Goal: Check status: Check status

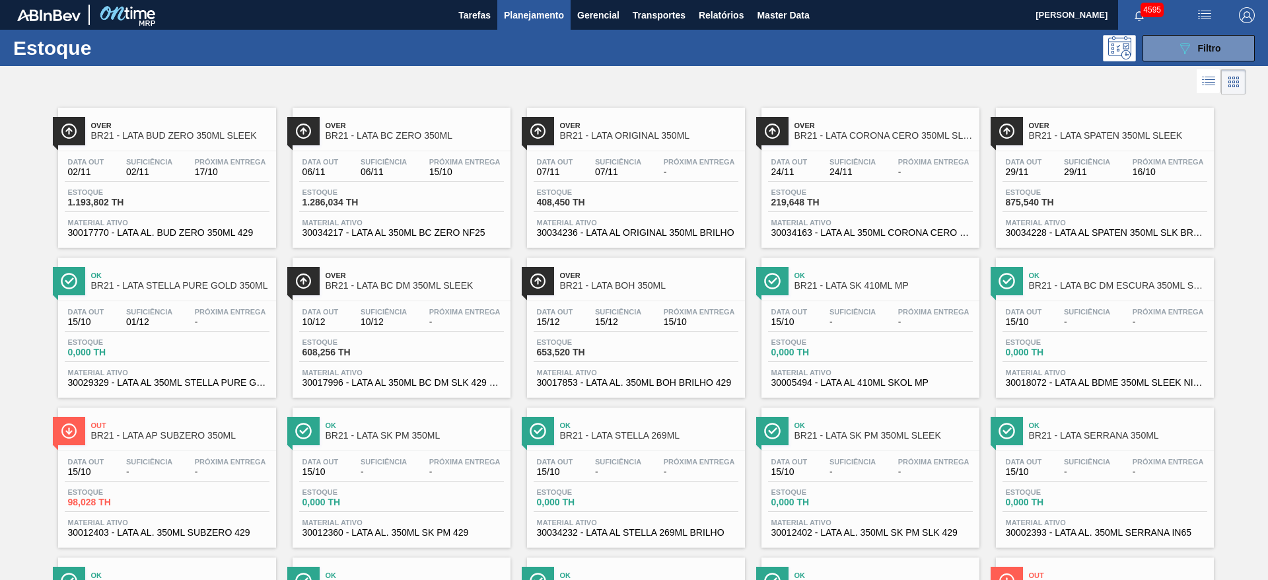
click at [470, 81] on div at bounding box center [623, 82] width 1247 height 32
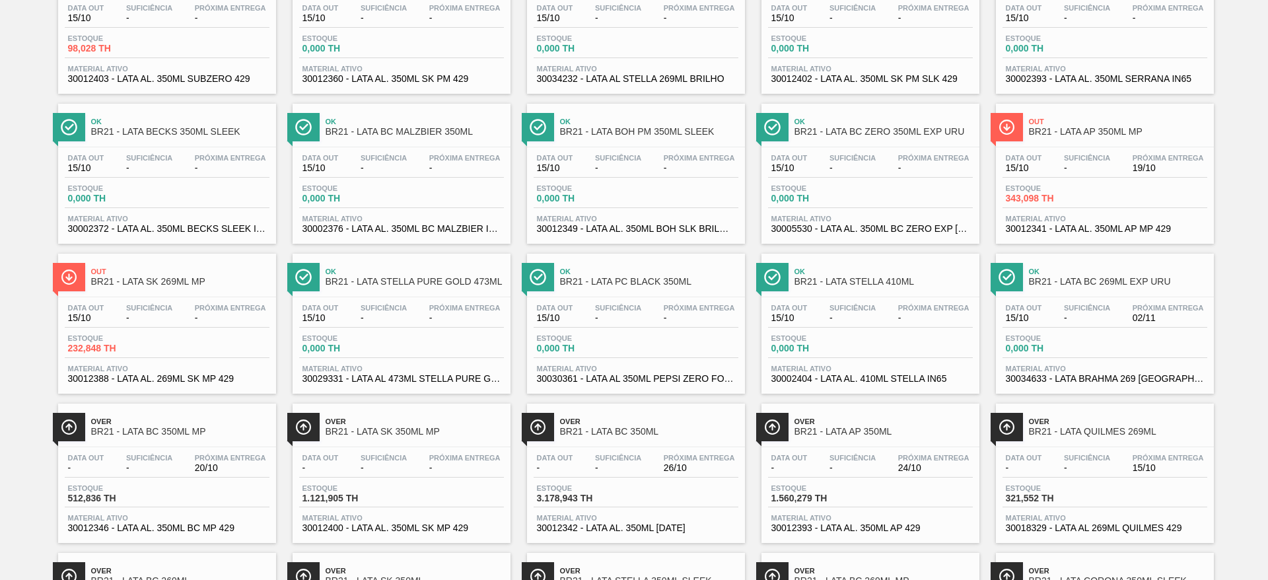
scroll to position [595, 0]
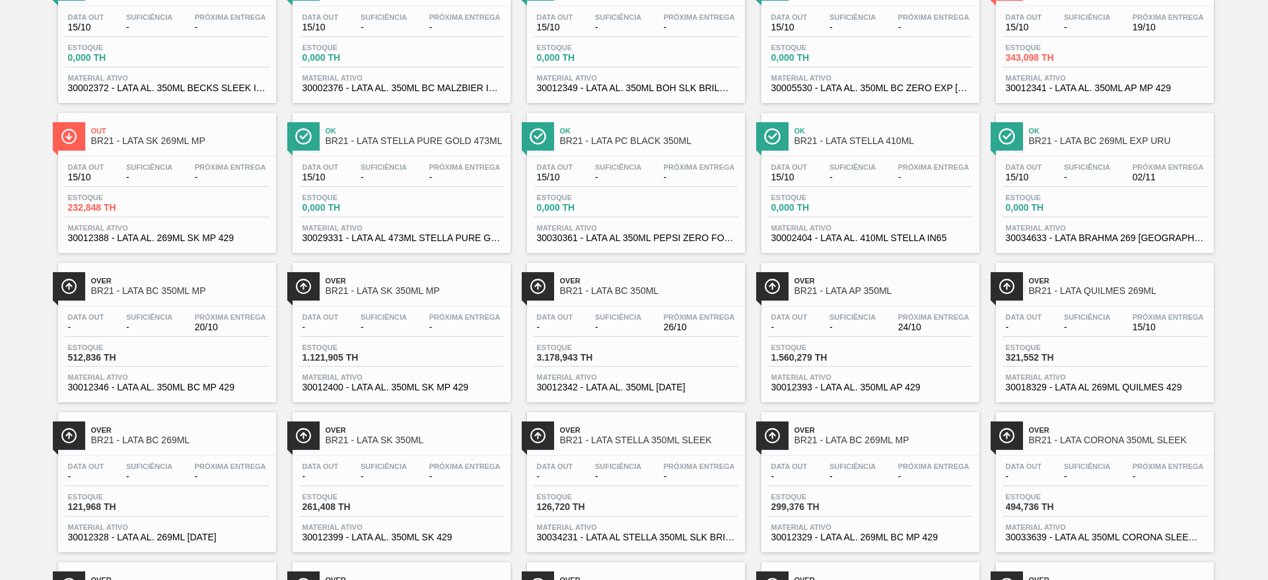
click at [869, 275] on div "Over BR21 - LATA AP 350ML" at bounding box center [884, 286] width 178 height 30
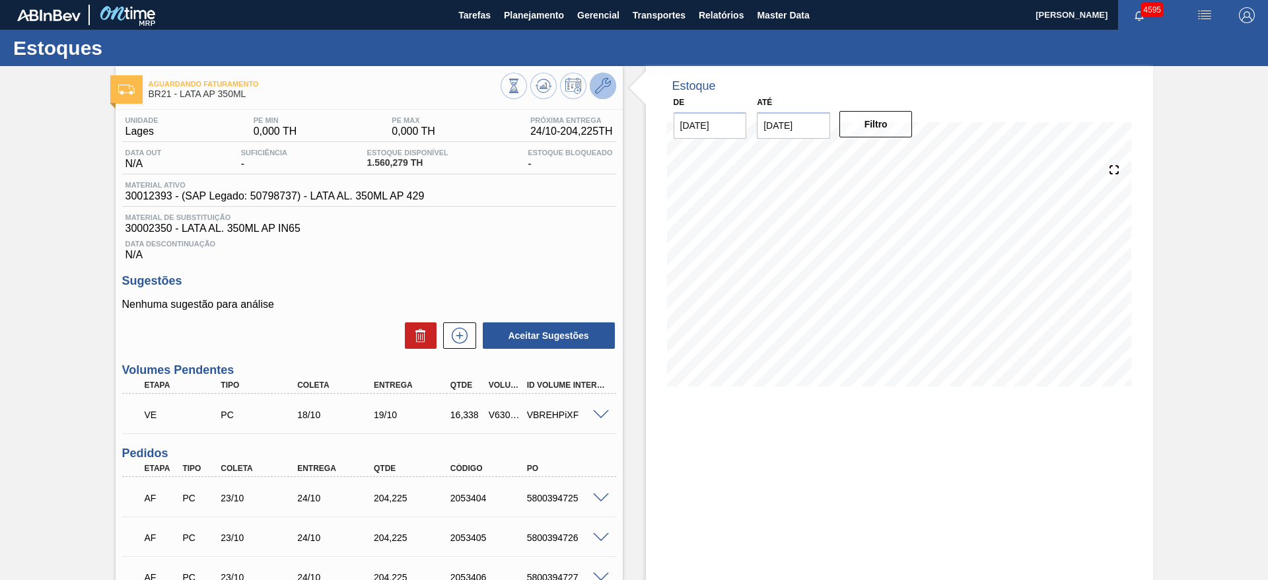
click at [593, 92] on button at bounding box center [603, 86] width 26 height 26
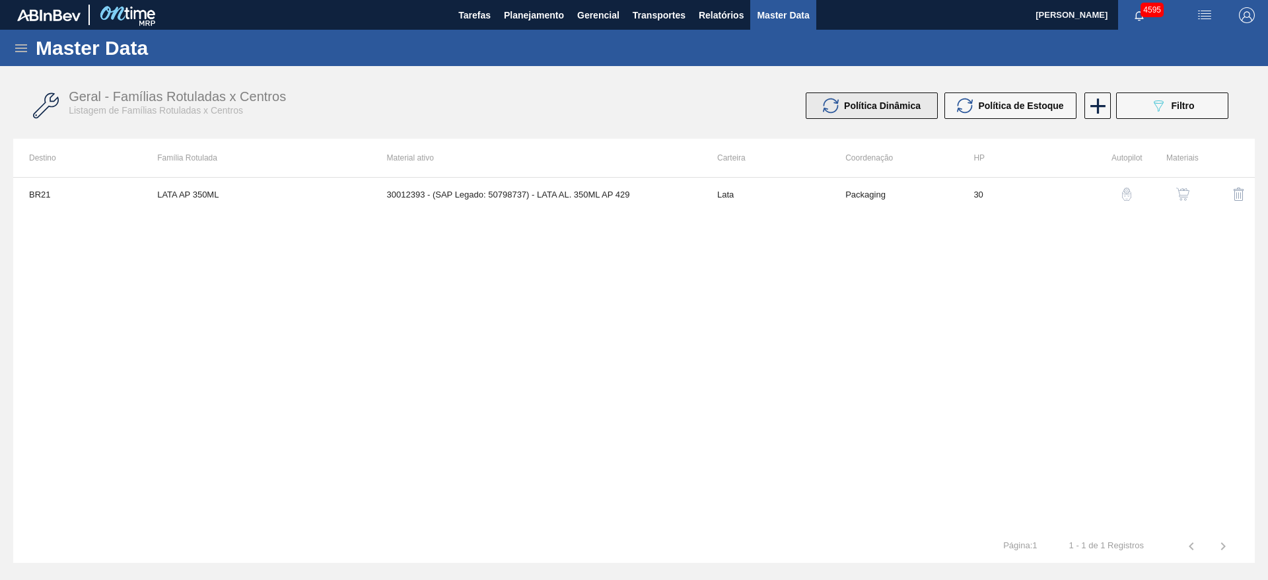
click at [891, 106] on span "Política Dinâmica" at bounding box center [882, 105] width 77 height 11
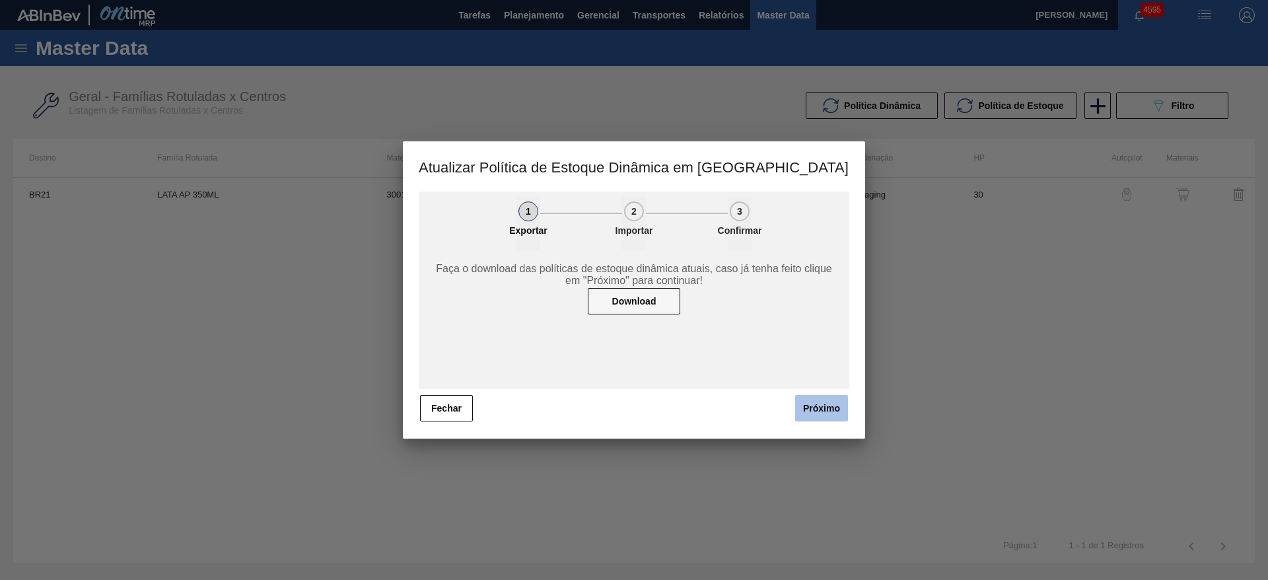
click at [827, 401] on button "Próximo" at bounding box center [821, 408] width 53 height 26
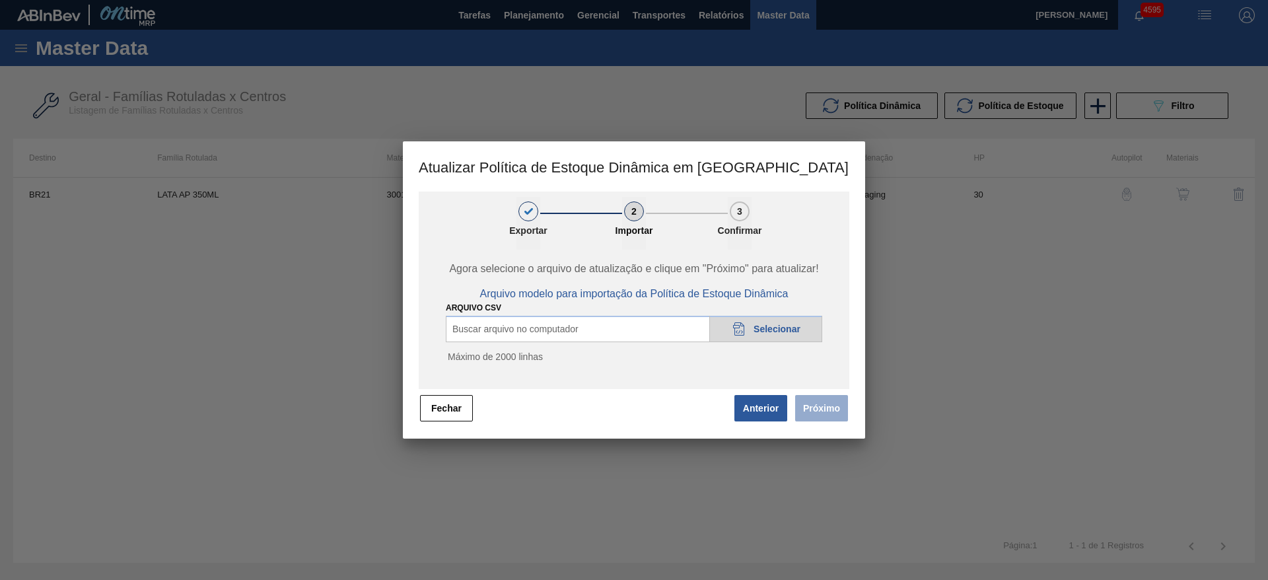
click at [775, 322] on div "20DAD902-3625-4257-8FDA-0C0CB19E2A3D Selecionar" at bounding box center [765, 329] width 113 height 26
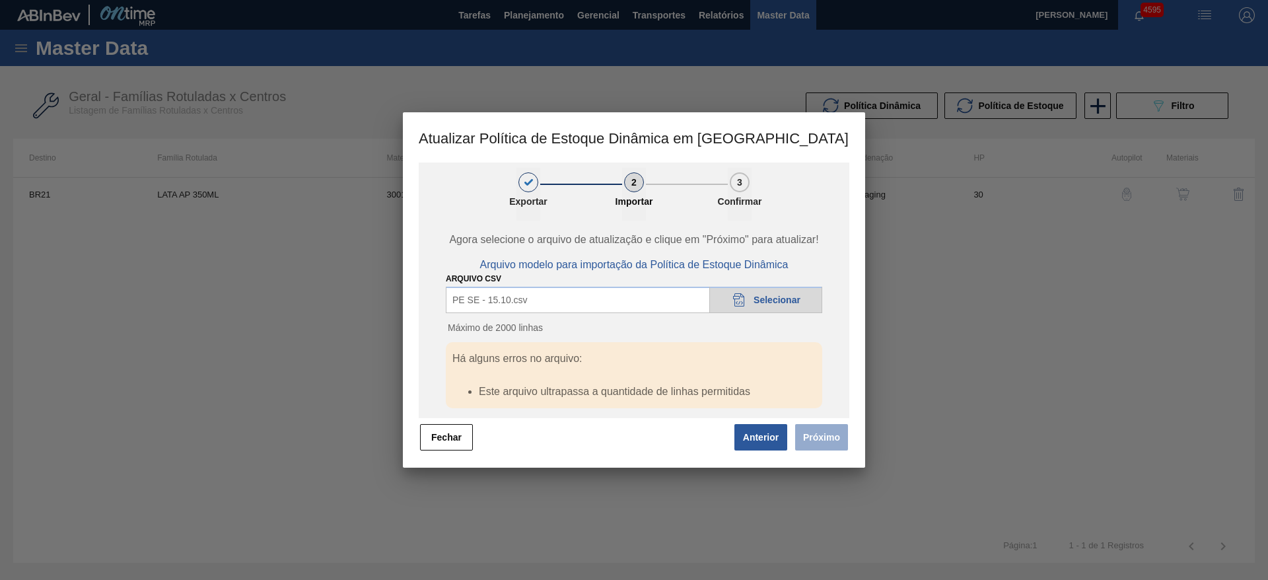
click at [748, 301] on div "20DAD902-3625-4257-8FDA-0C0CB19E2A3D Selecionar" at bounding box center [765, 300] width 113 height 26
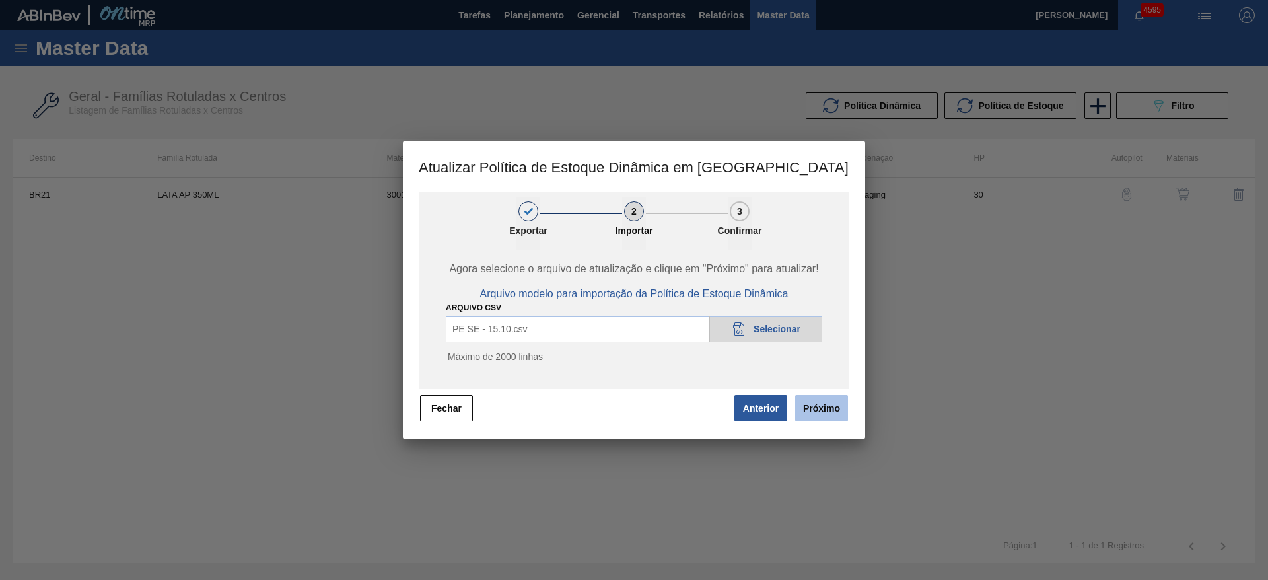
click at [830, 406] on button "Próximo" at bounding box center [821, 408] width 53 height 26
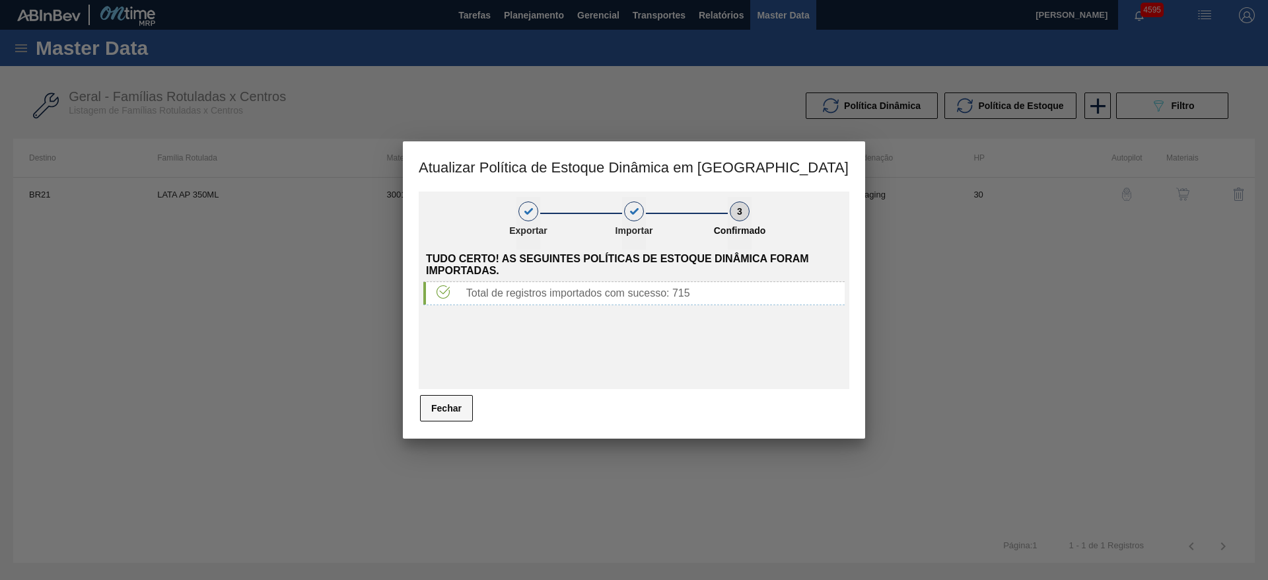
click at [445, 409] on button "Fechar" at bounding box center [446, 408] width 53 height 26
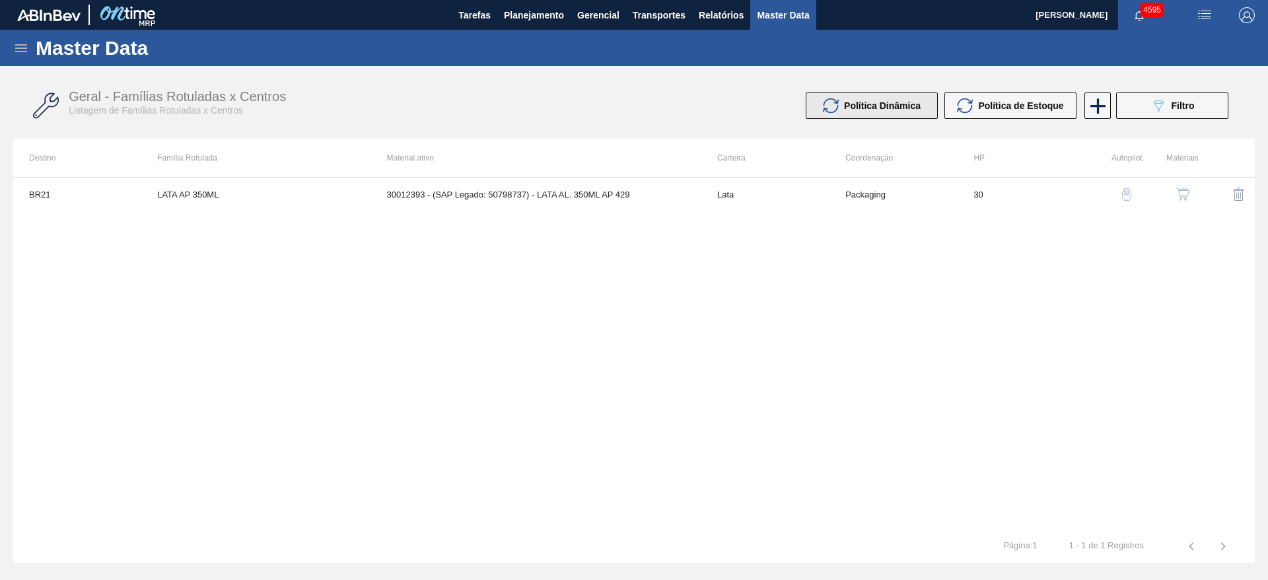
click at [870, 109] on span "Política Dinâmica" at bounding box center [882, 105] width 77 height 11
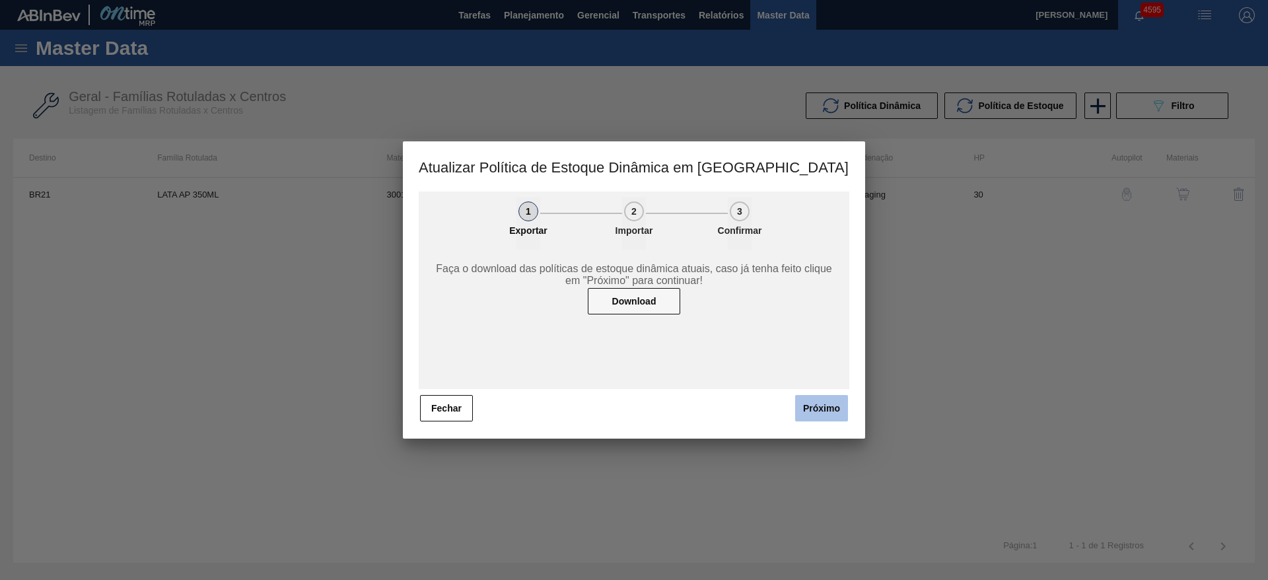
click at [822, 410] on button "Próximo" at bounding box center [821, 408] width 53 height 26
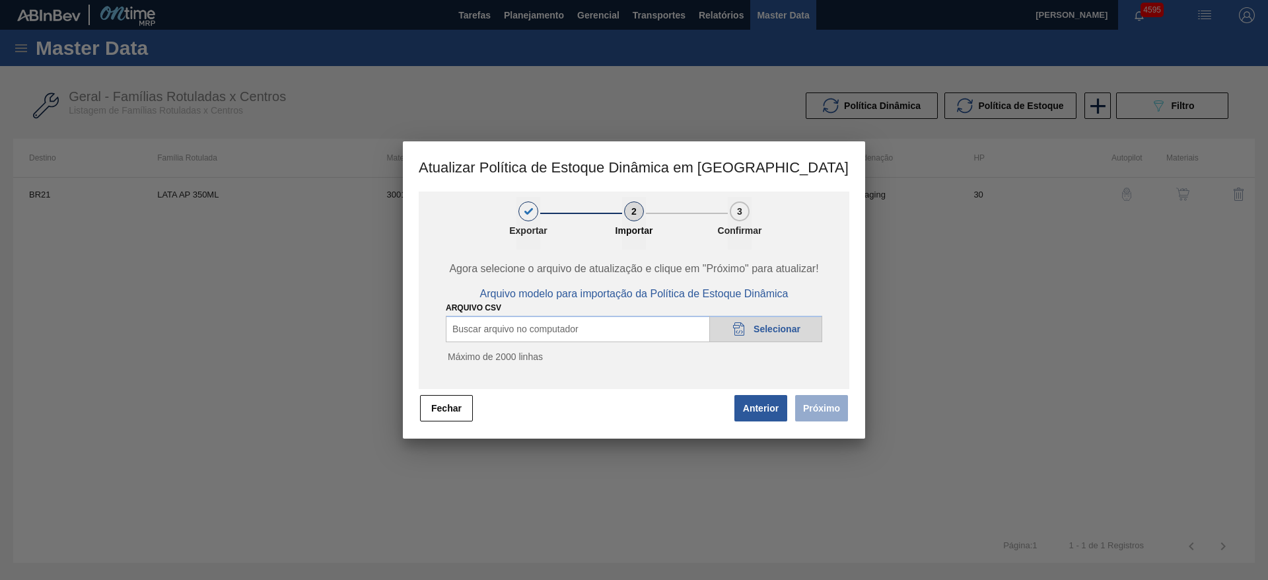
click at [761, 330] on span "Selecionar" at bounding box center [777, 329] width 47 height 11
click at [828, 410] on button "Próximo" at bounding box center [821, 408] width 53 height 26
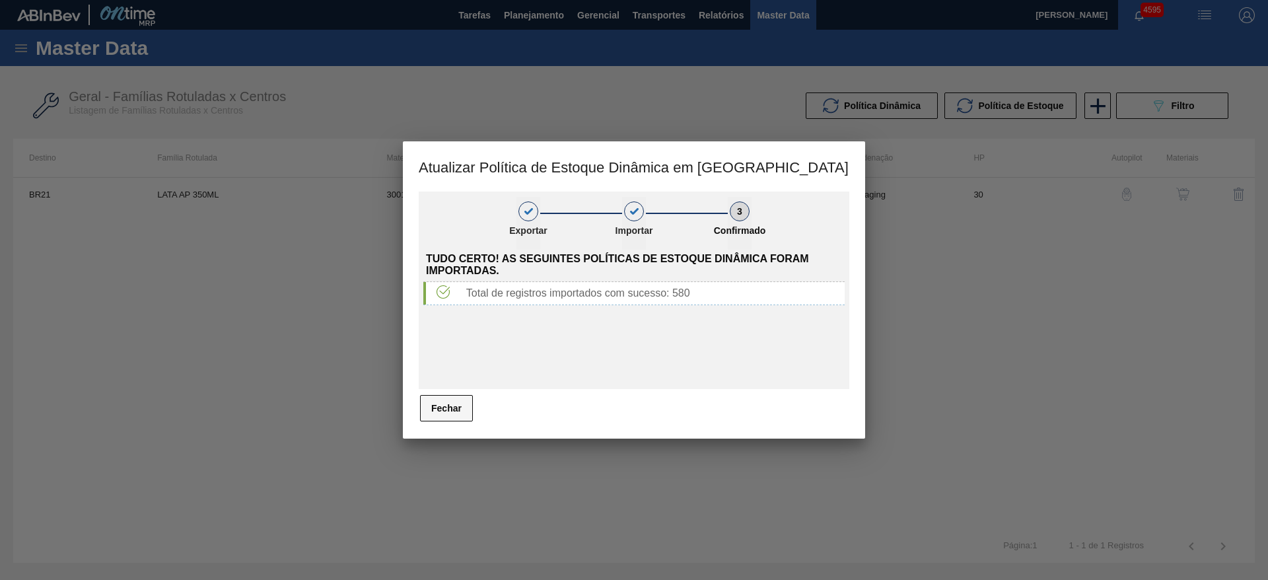
click at [447, 411] on button "Fechar" at bounding box center [446, 408] width 53 height 26
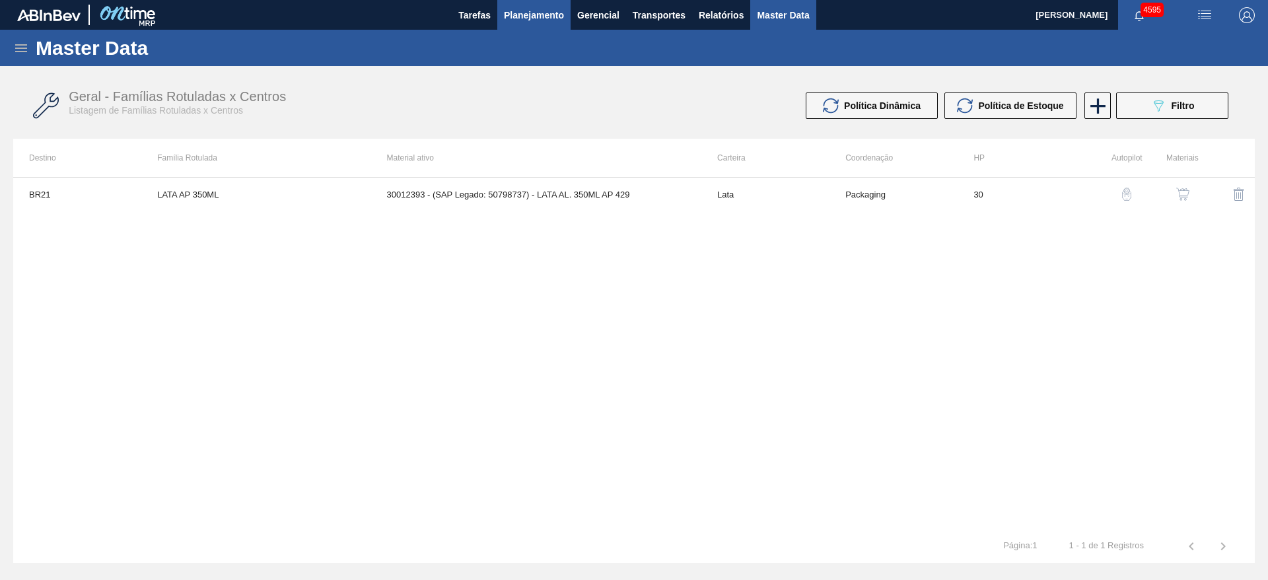
click at [531, 11] on span "Planejamento" at bounding box center [534, 15] width 60 height 16
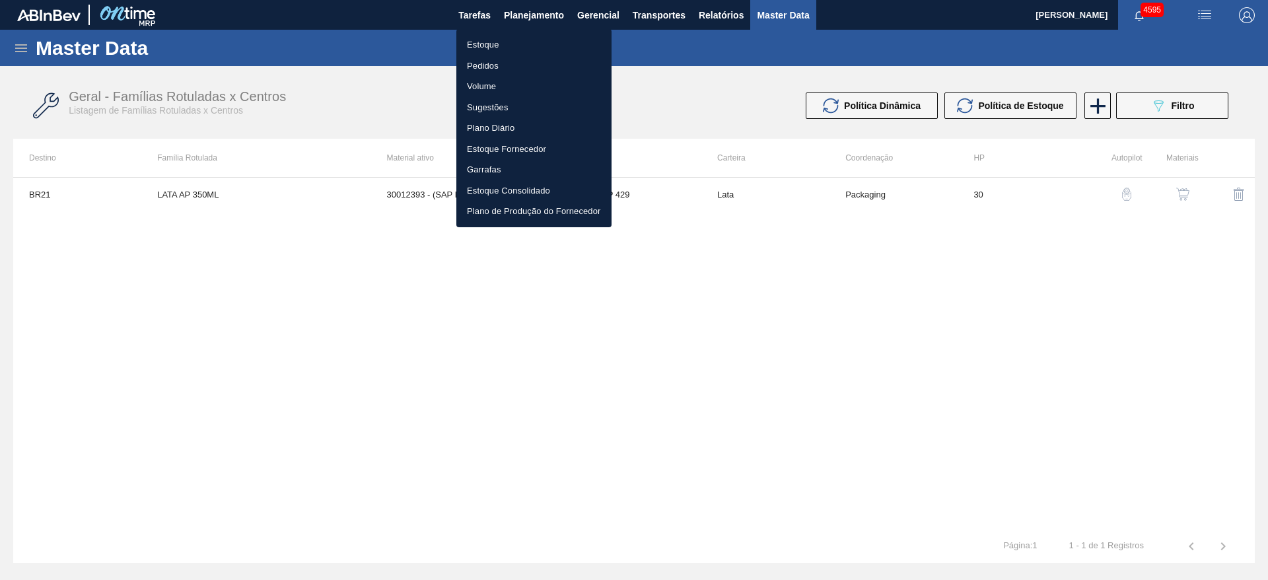
click at [490, 44] on li "Estoque" at bounding box center [533, 44] width 155 height 21
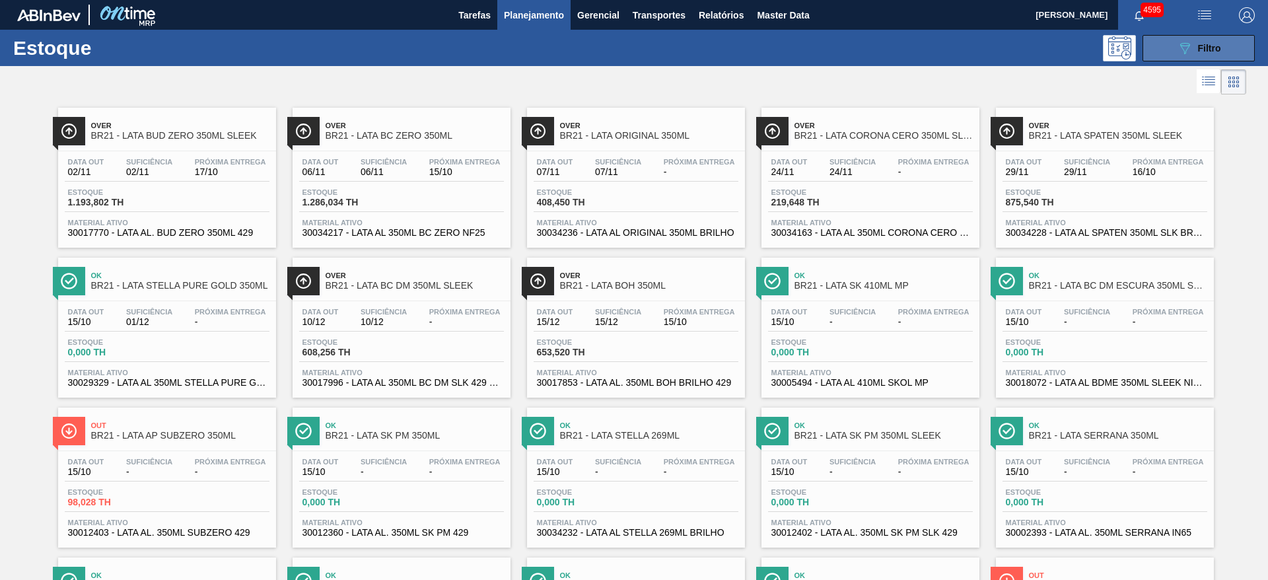
click at [1177, 55] on icon "089F7B8B-B2A5-4AFE-B5C0-19BA573D28AC" at bounding box center [1185, 48] width 16 height 16
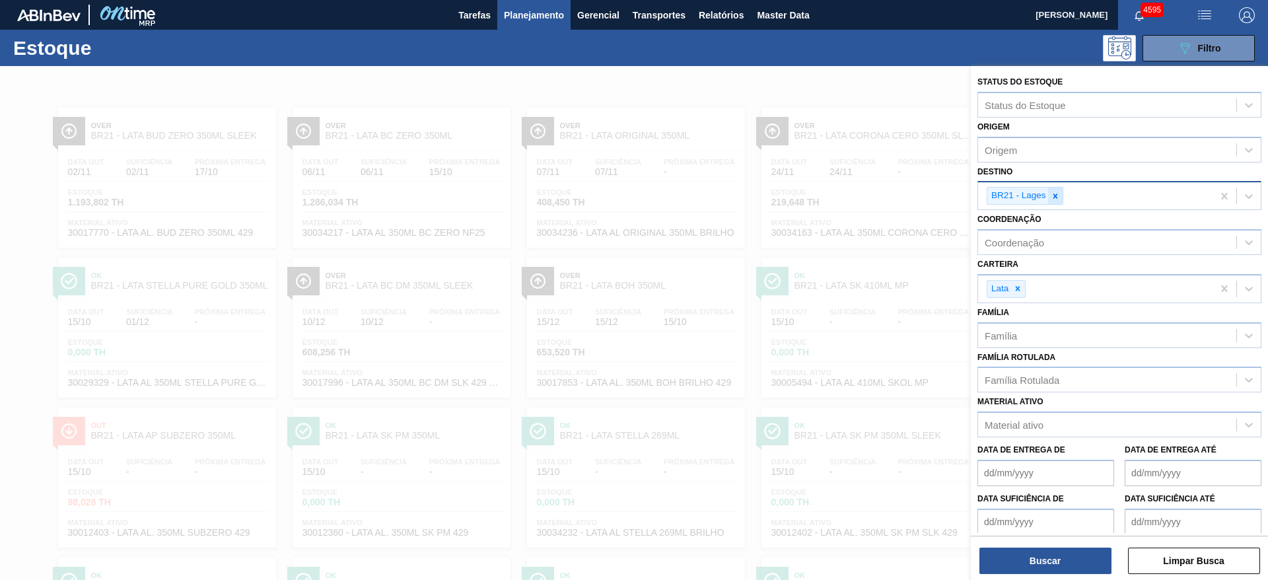
click at [1060, 200] on div at bounding box center [1055, 196] width 15 height 17
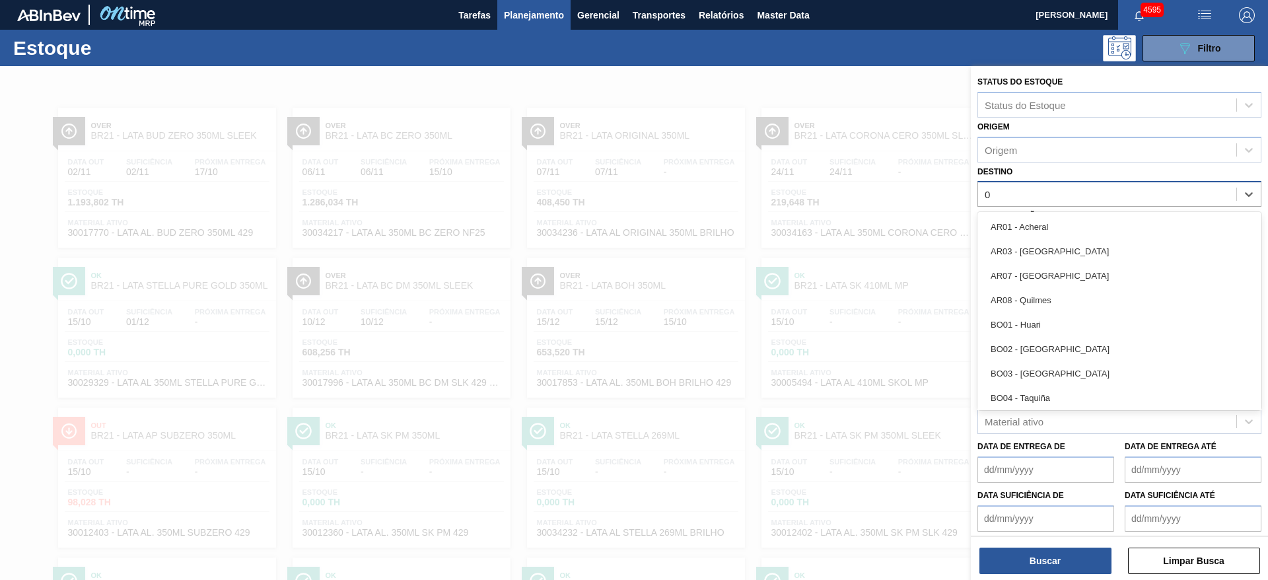
type input "04"
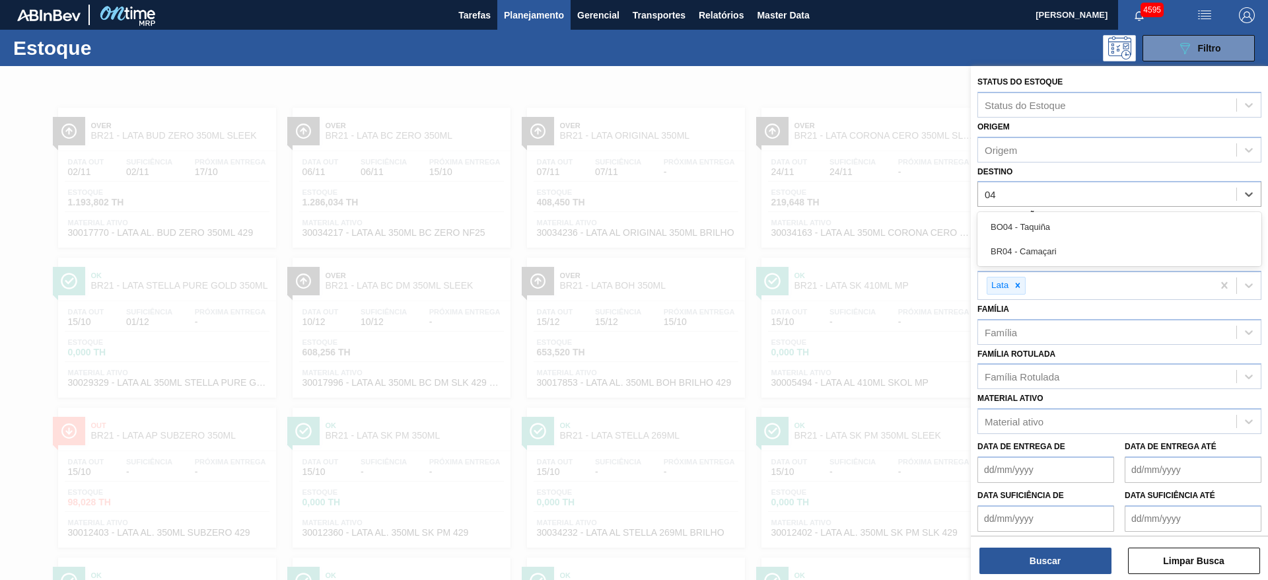
click at [1049, 247] on div "BR04 - Camaçari" at bounding box center [1120, 251] width 284 height 24
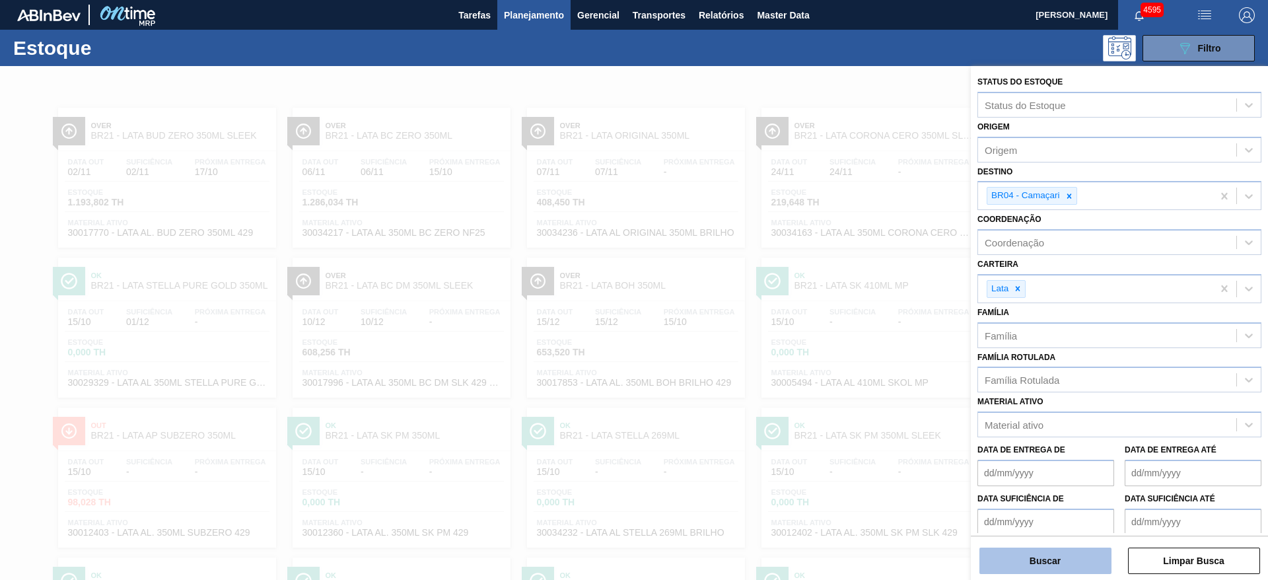
click at [1063, 558] on button "Buscar" at bounding box center [1046, 561] width 132 height 26
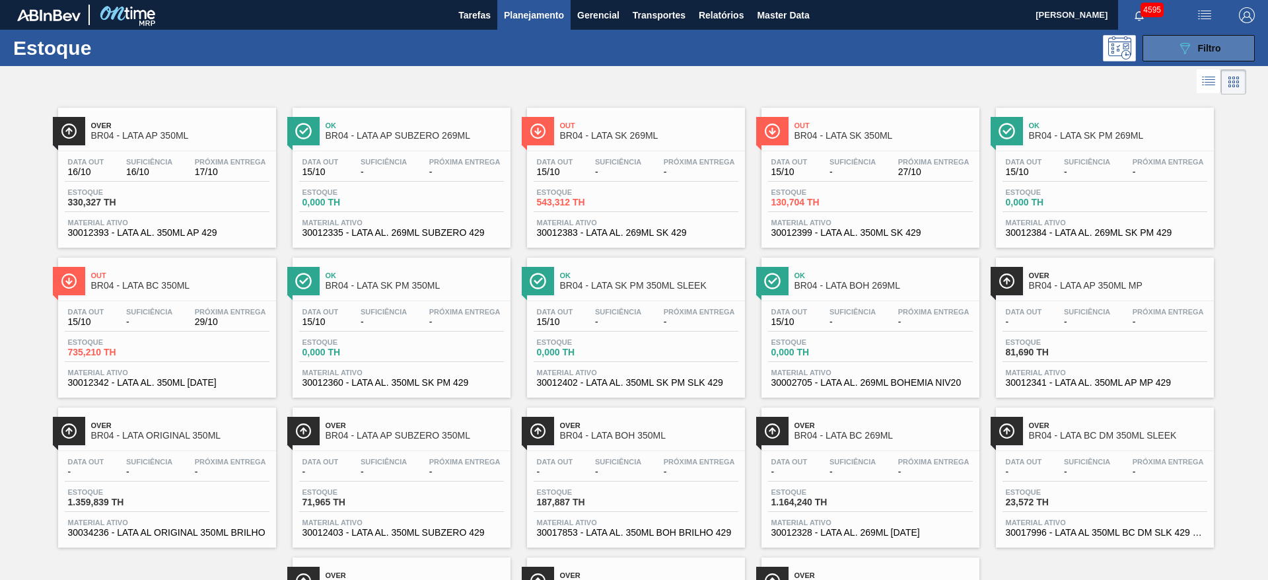
click at [1177, 42] on icon "089F7B8B-B2A5-4AFE-B5C0-19BA573D28AC" at bounding box center [1185, 48] width 16 height 16
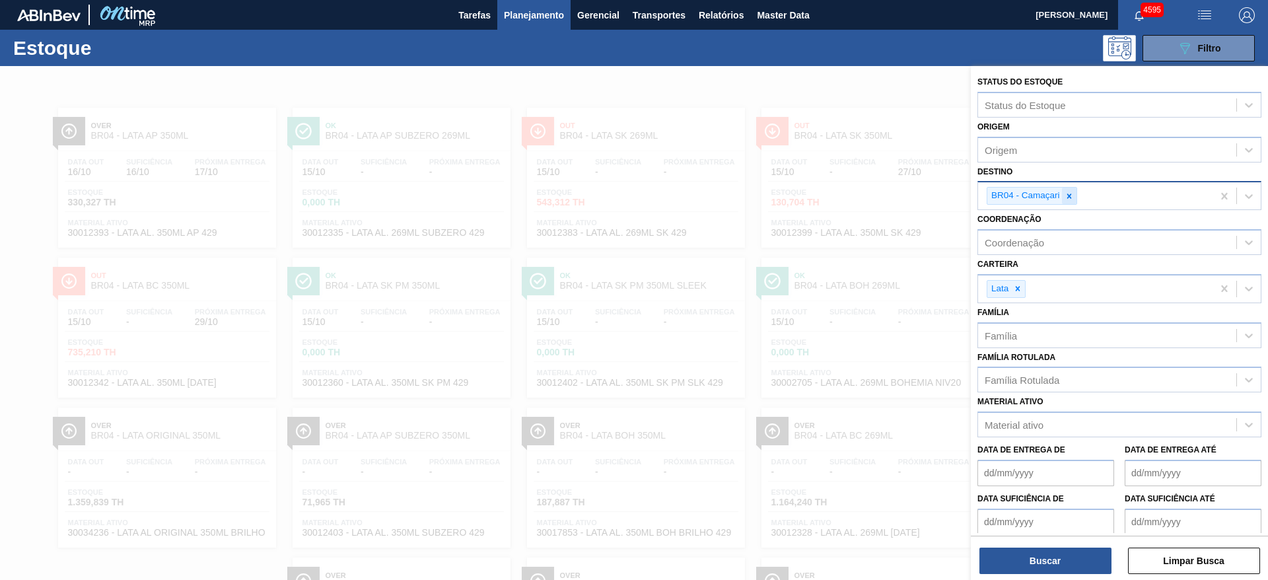
click at [1071, 199] on icon at bounding box center [1069, 196] width 9 height 9
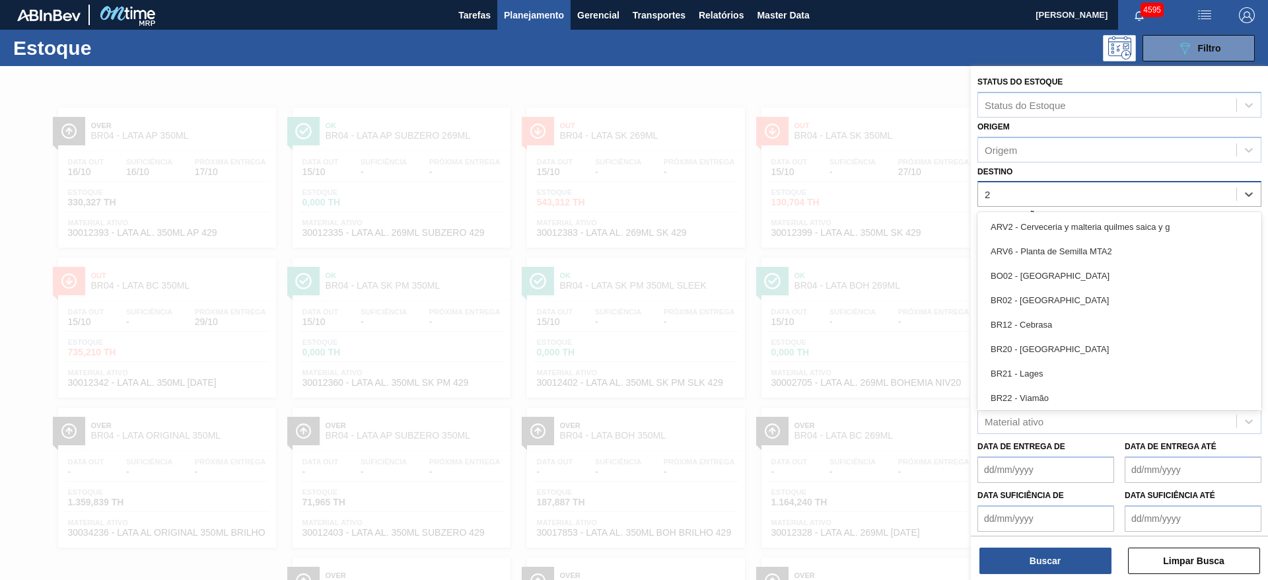
type input "23"
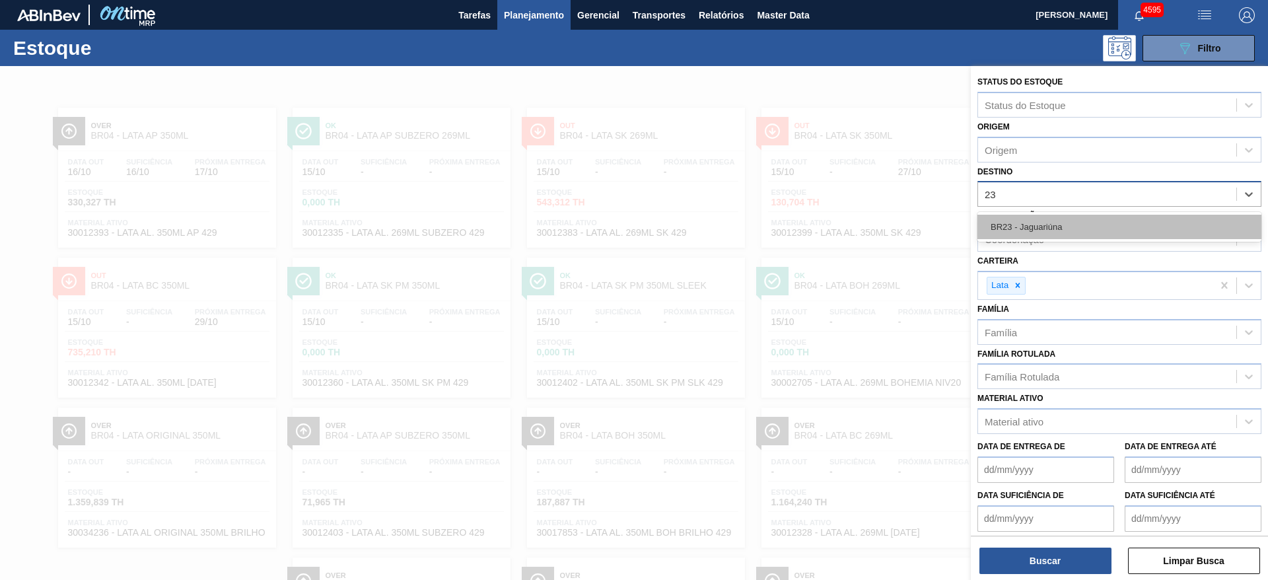
click at [1042, 222] on div "BR23 - Jaguariúna" at bounding box center [1120, 227] width 284 height 24
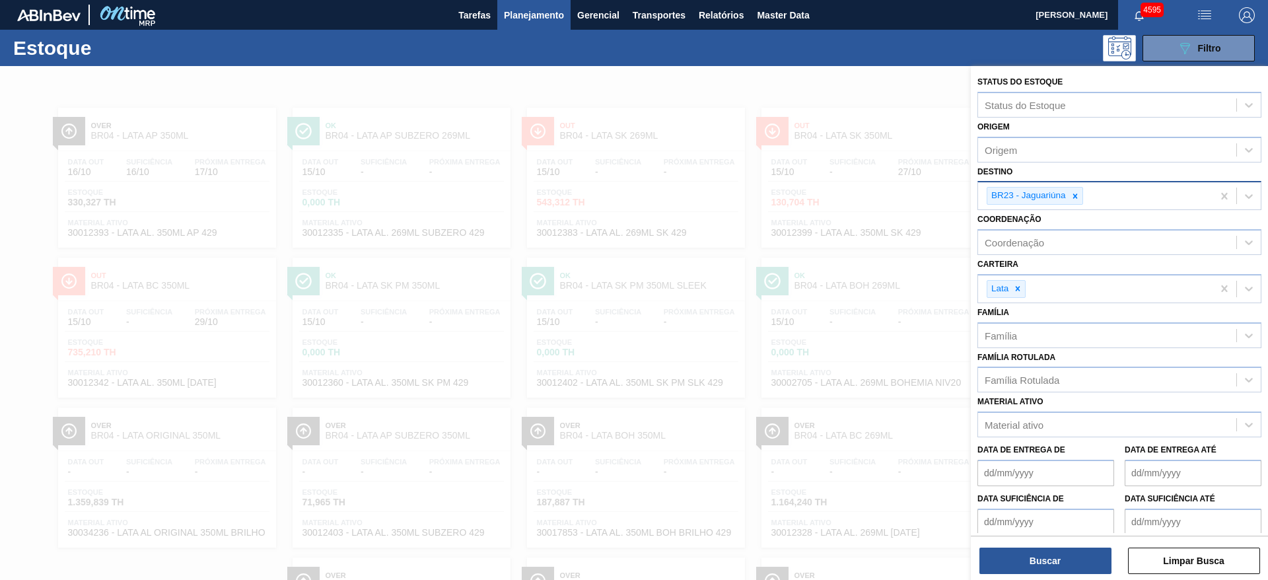
click at [917, 96] on div at bounding box center [634, 356] width 1268 height 580
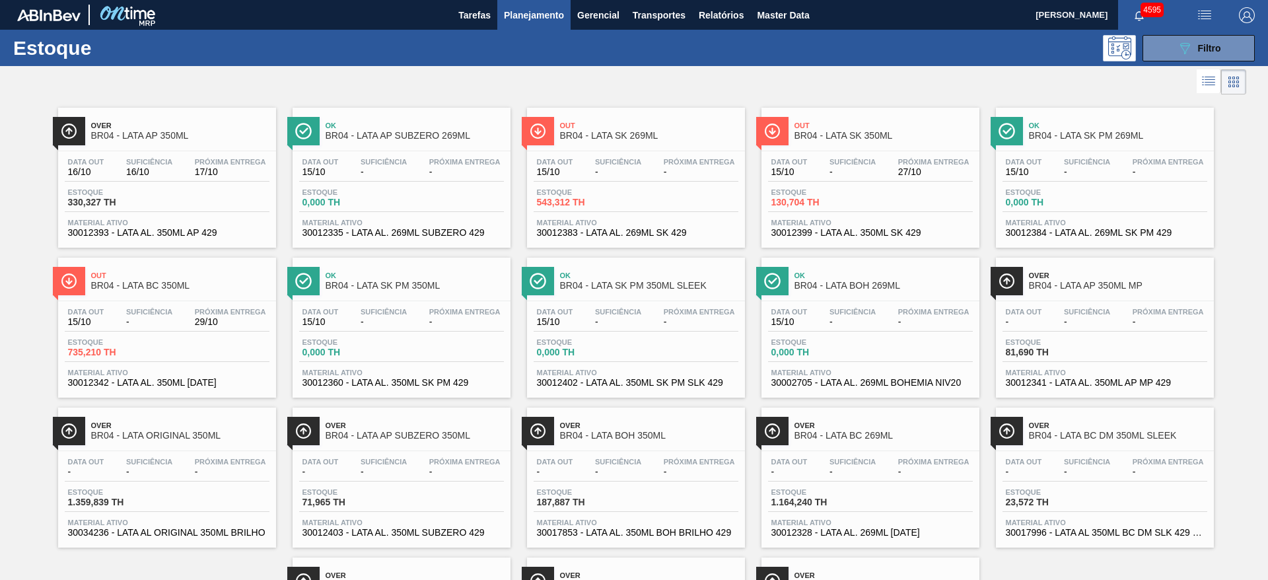
click at [188, 127] on span "Over" at bounding box center [180, 126] width 178 height 8
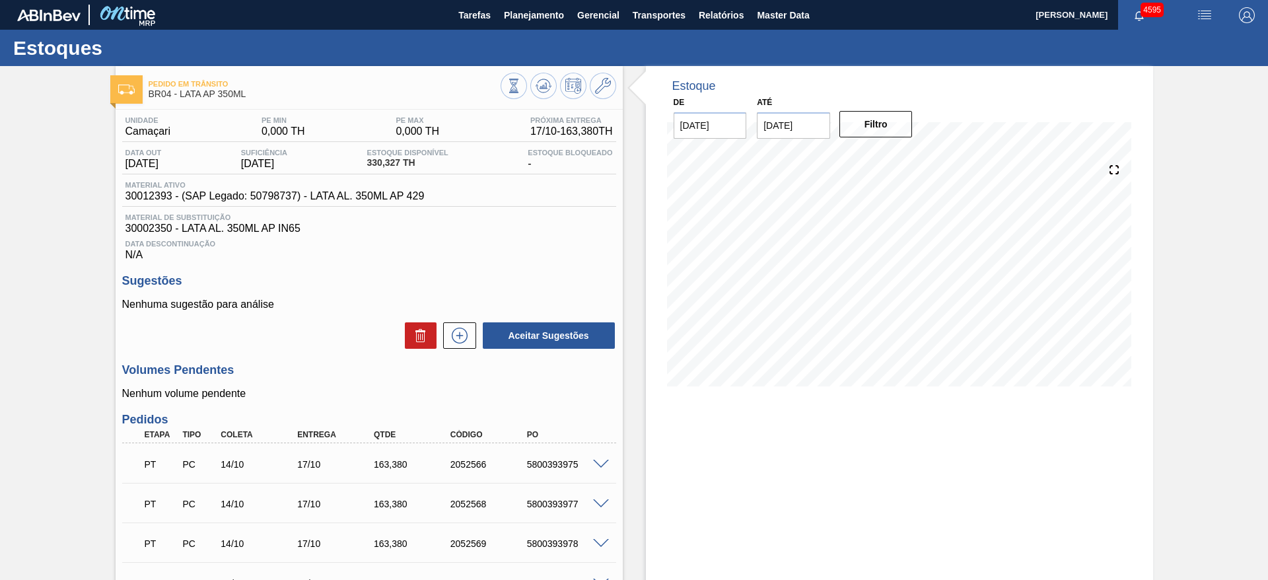
drag, startPoint x: 164, startPoint y: 69, endPoint x: 124, endPoint y: 46, distance: 46.5
